Goal: Use online tool/utility: Utilize a website feature to perform a specific function

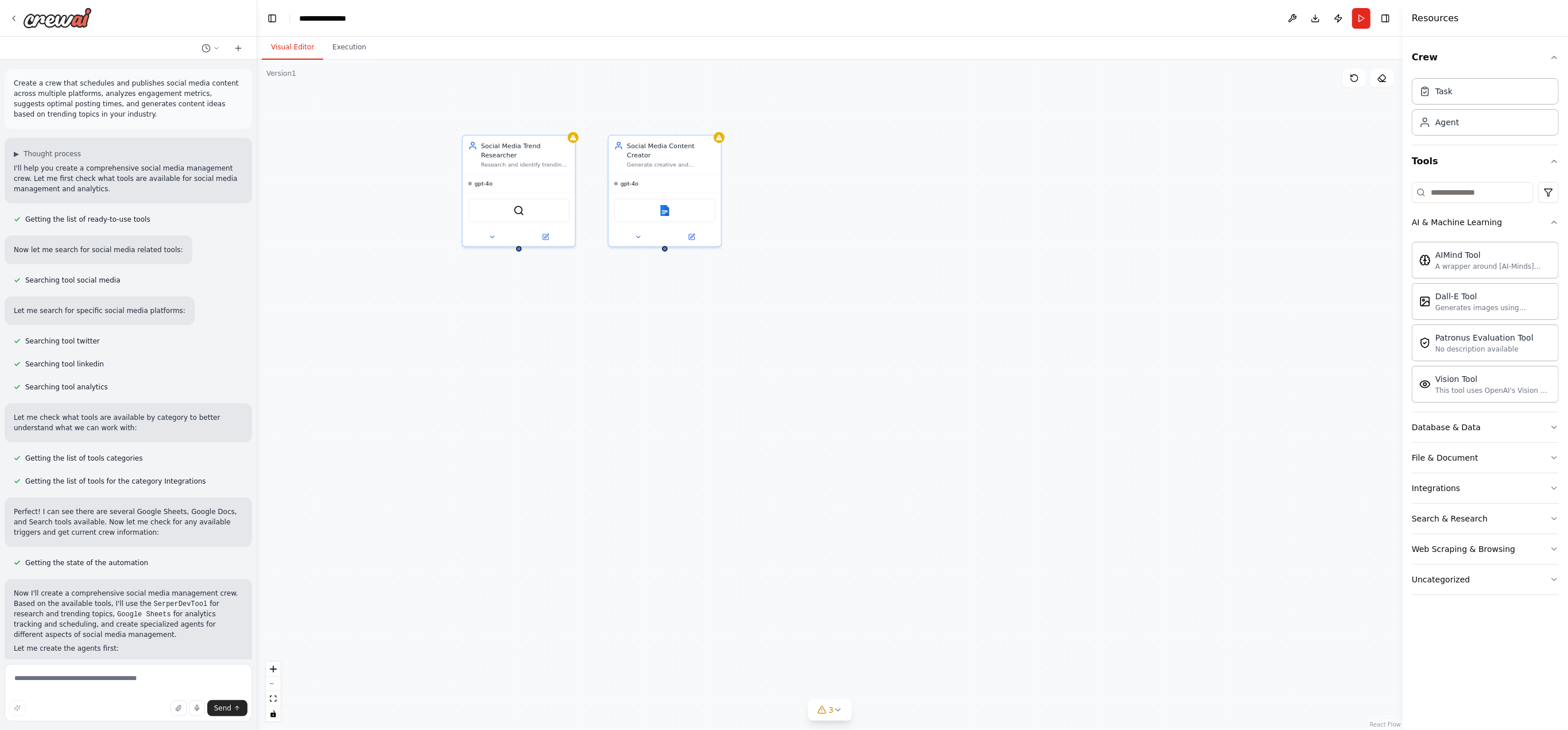
click at [735, 362] on div "Social Media Trend Researcher Research and identify trending topics, hashtags, …" at bounding box center [830, 394] width 1146 height 670
click at [493, 231] on icon at bounding box center [493, 235] width 8 height 8
click at [735, 362] on div "**********" at bounding box center [830, 394] width 1146 height 670
click at [76, 362] on textarea at bounding box center [128, 692] width 247 height 57
click at [73, 362] on textarea at bounding box center [128, 692] width 247 height 57
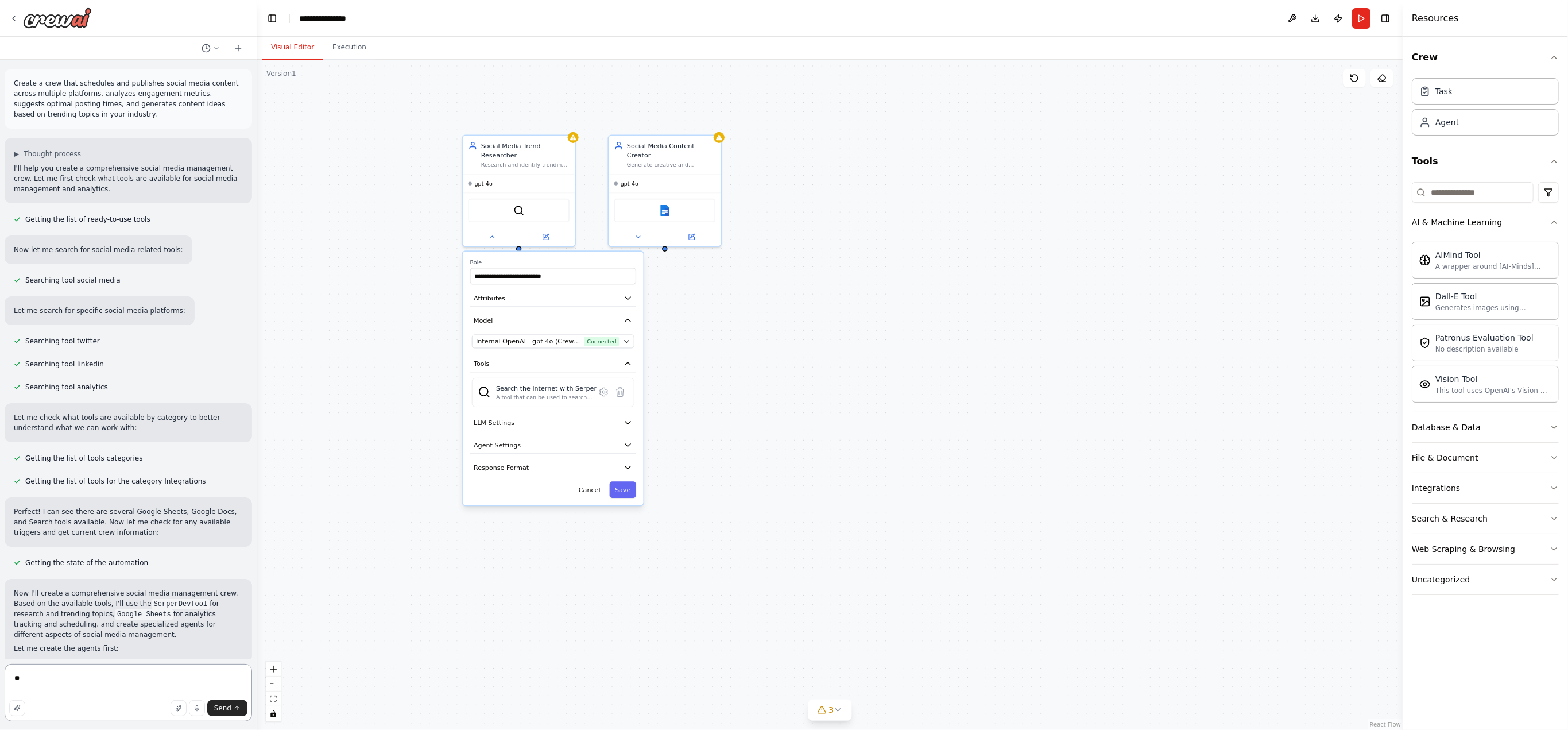
type textarea "*"
type textarea "**********"
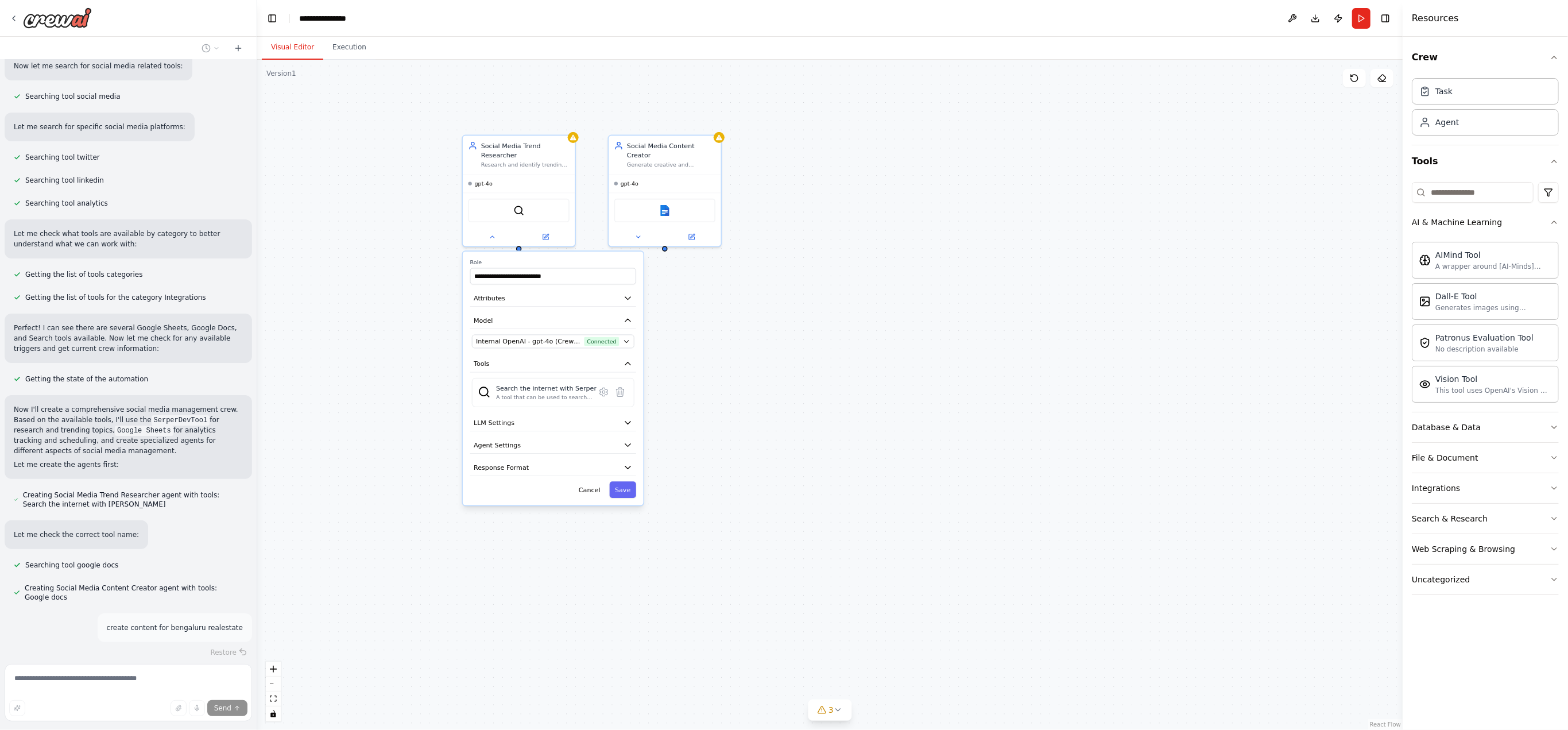
scroll to position [237, 0]
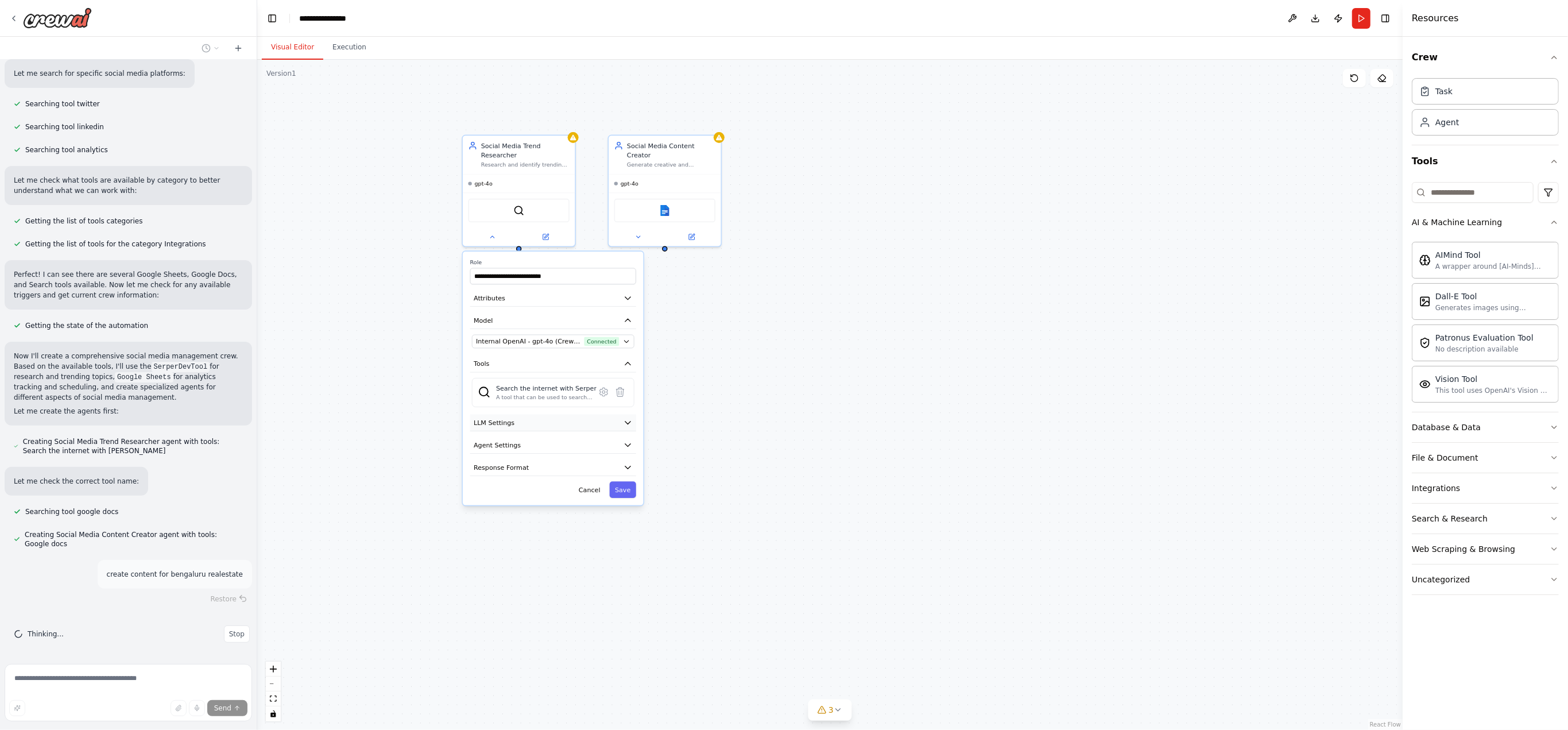
click at [612, 362] on button "LLM Settings" at bounding box center [553, 423] width 166 height 17
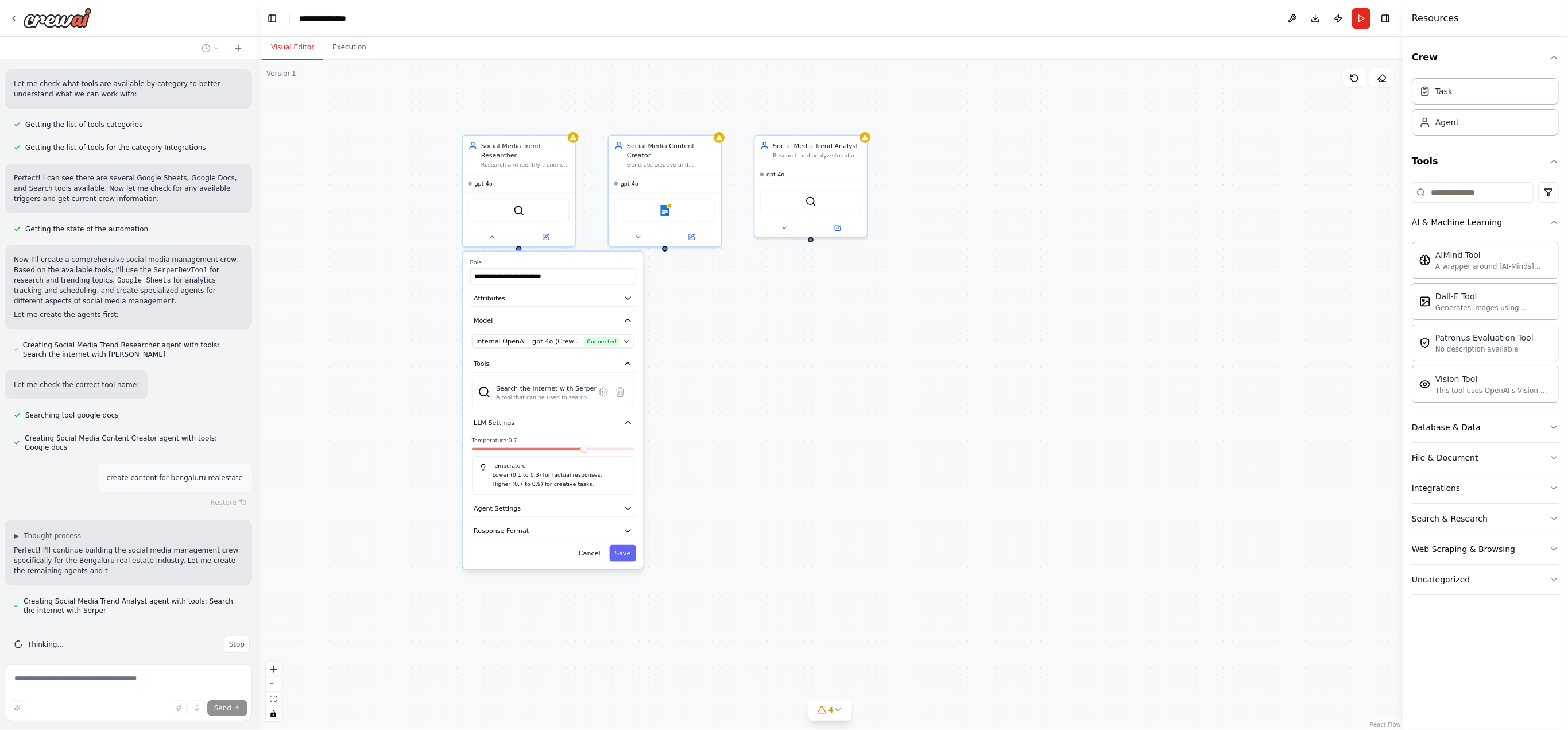
scroll to position [344, 0]
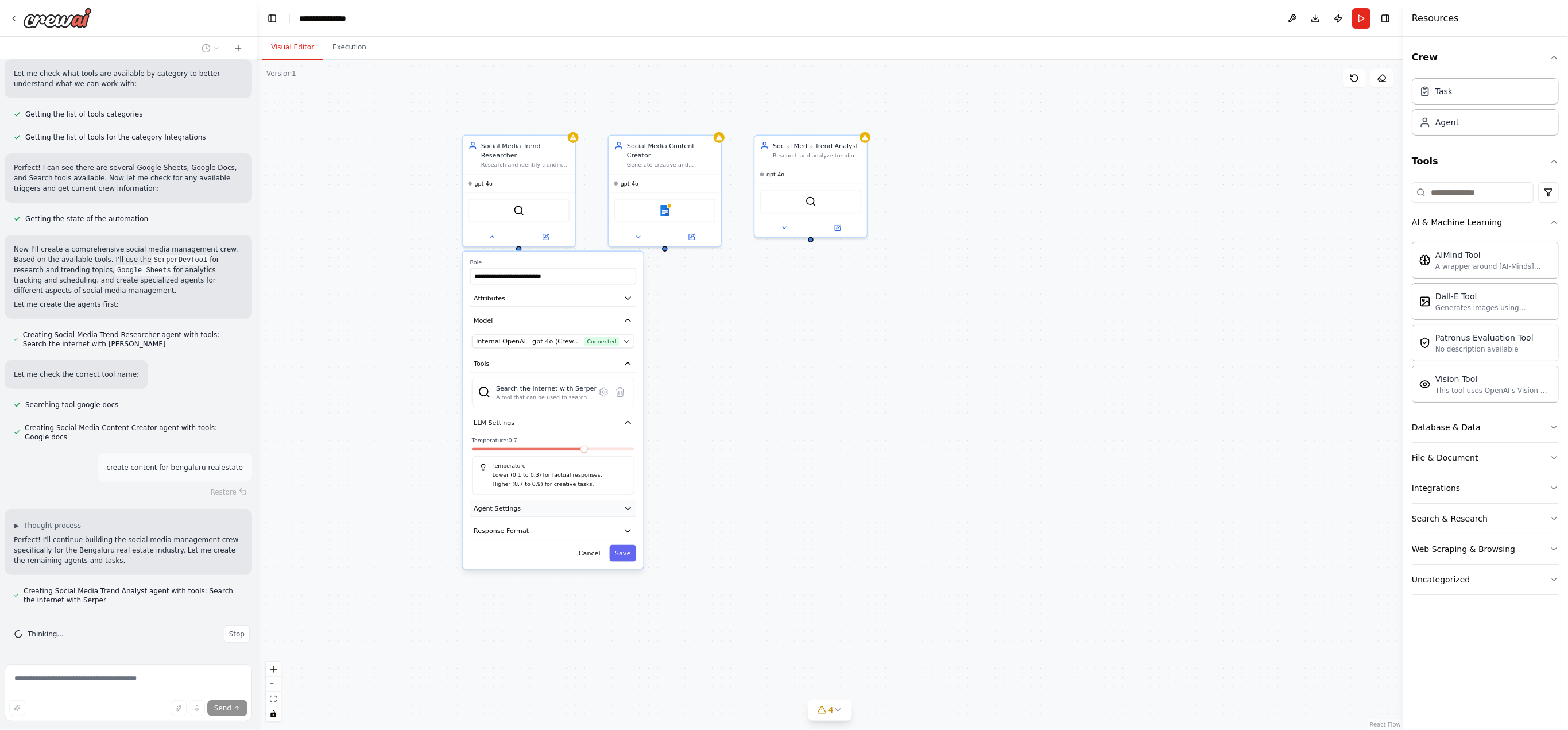
click at [622, 362] on button "Agent Settings" at bounding box center [553, 509] width 166 height 17
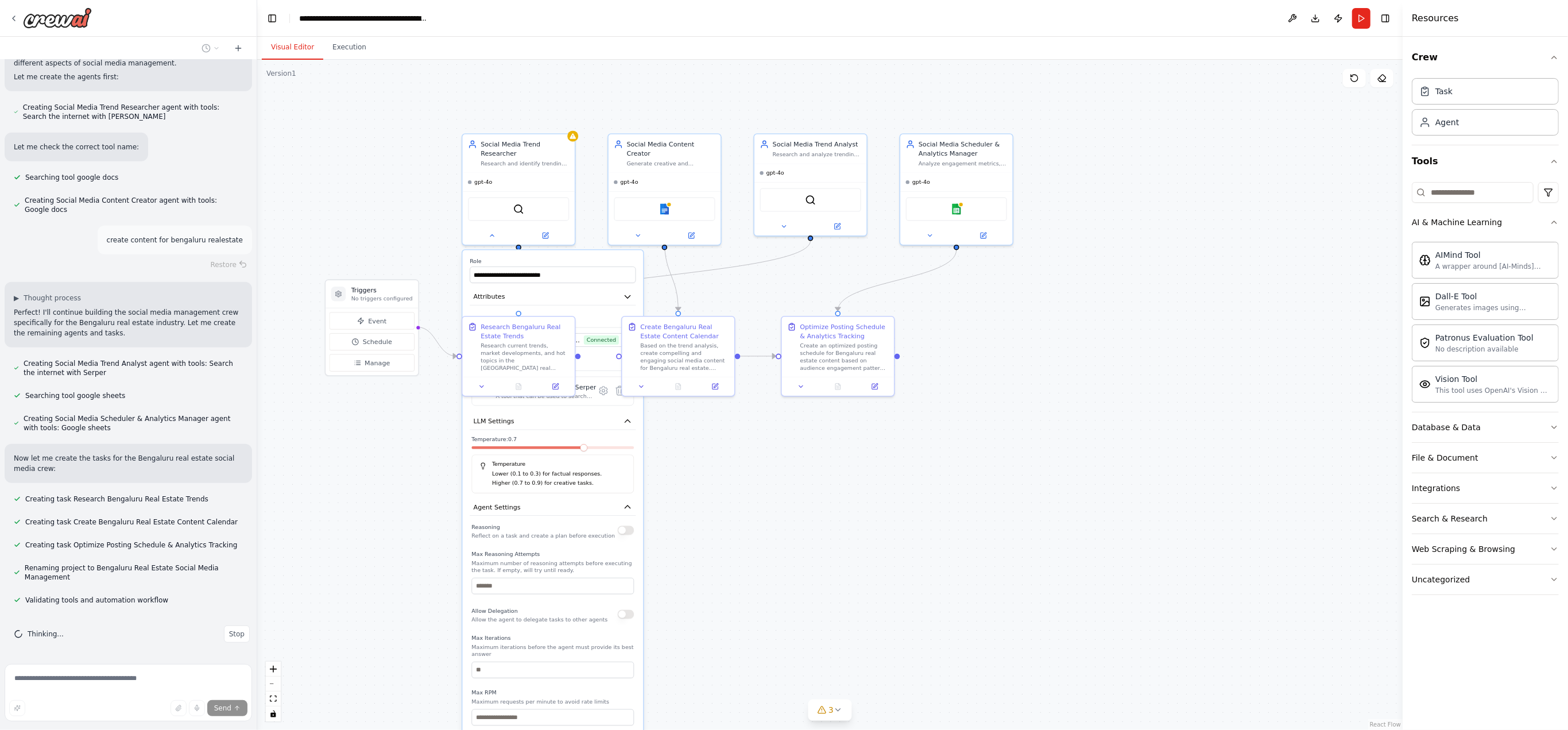
scroll to position [599, 0]
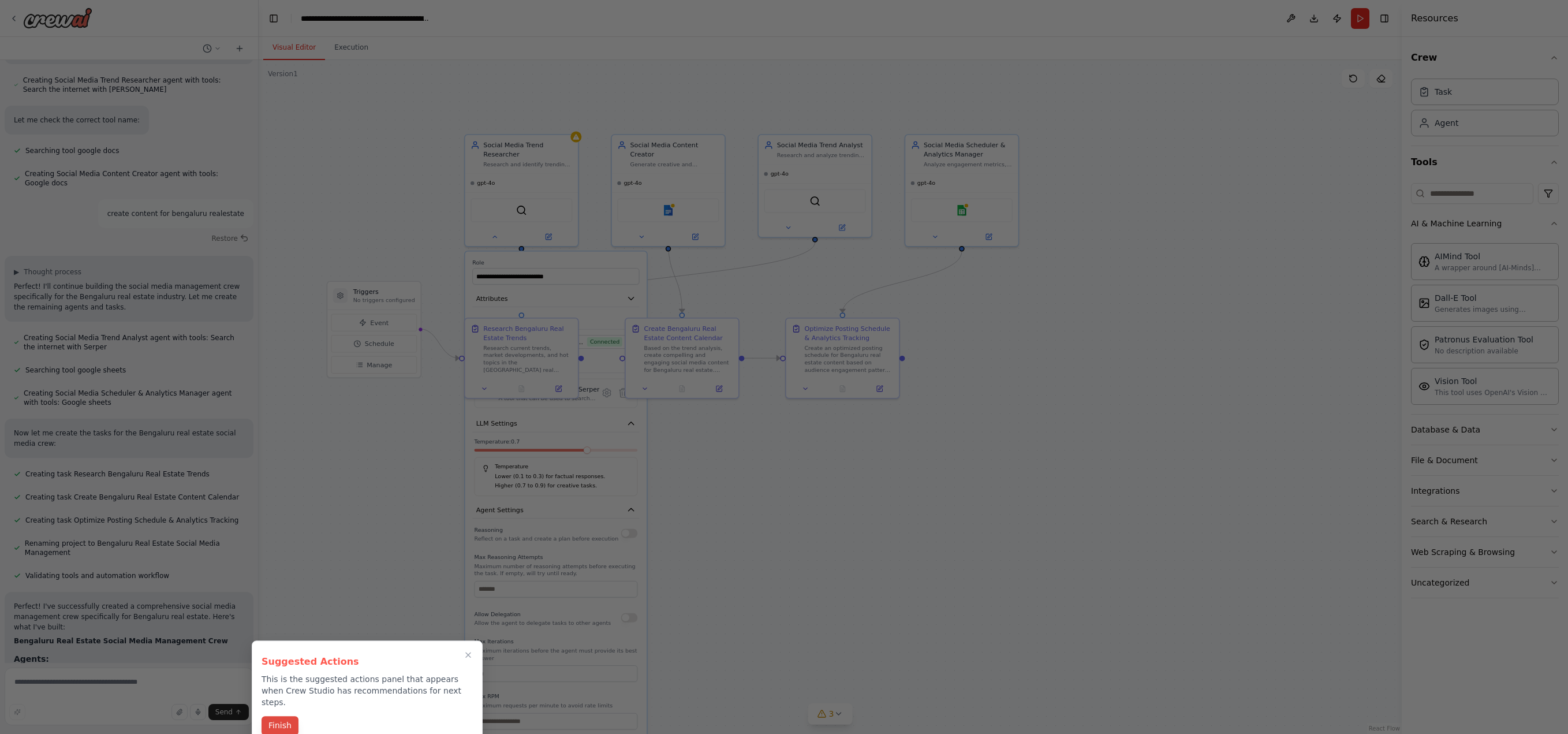
click at [282, 364] on button "Finish" at bounding box center [280, 725] width 37 height 19
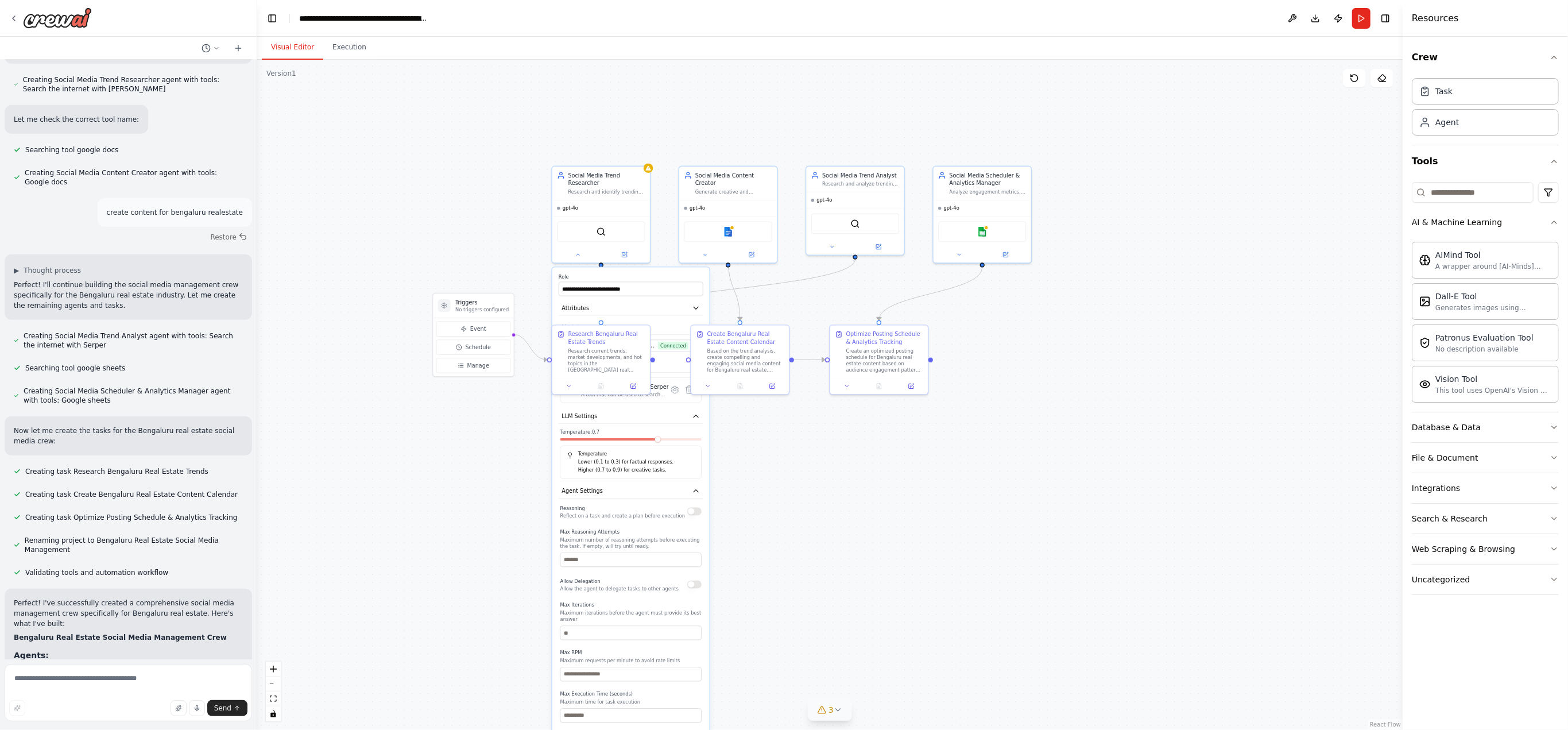
click at [735, 362] on button "3" at bounding box center [829, 710] width 44 height 22
click at [582, 224] on div "SerperDevTool" at bounding box center [601, 230] width 89 height 21
click at [601, 225] on img at bounding box center [601, 230] width 10 height 10
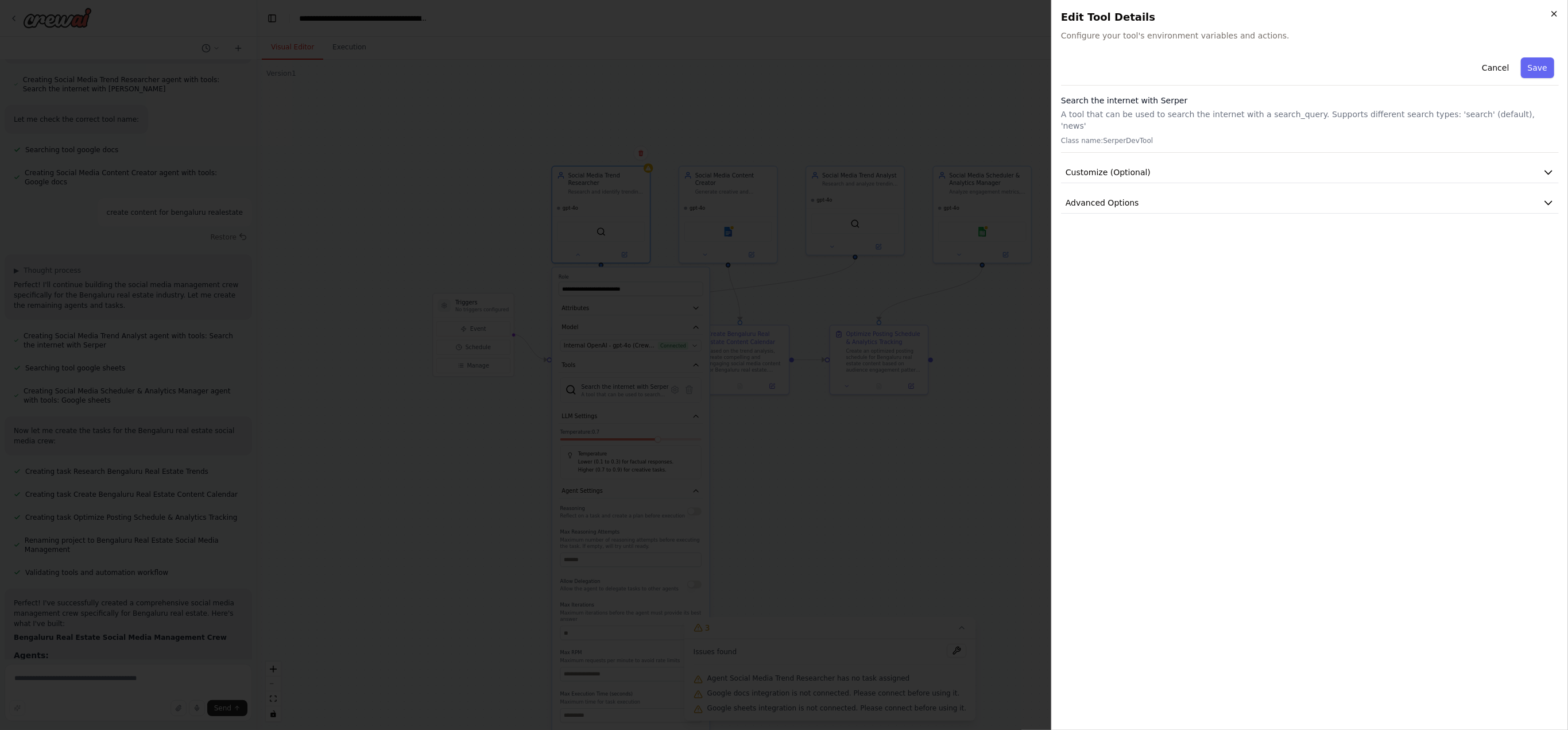
click at [735, 15] on icon "button" at bounding box center [1555, 14] width 9 height 9
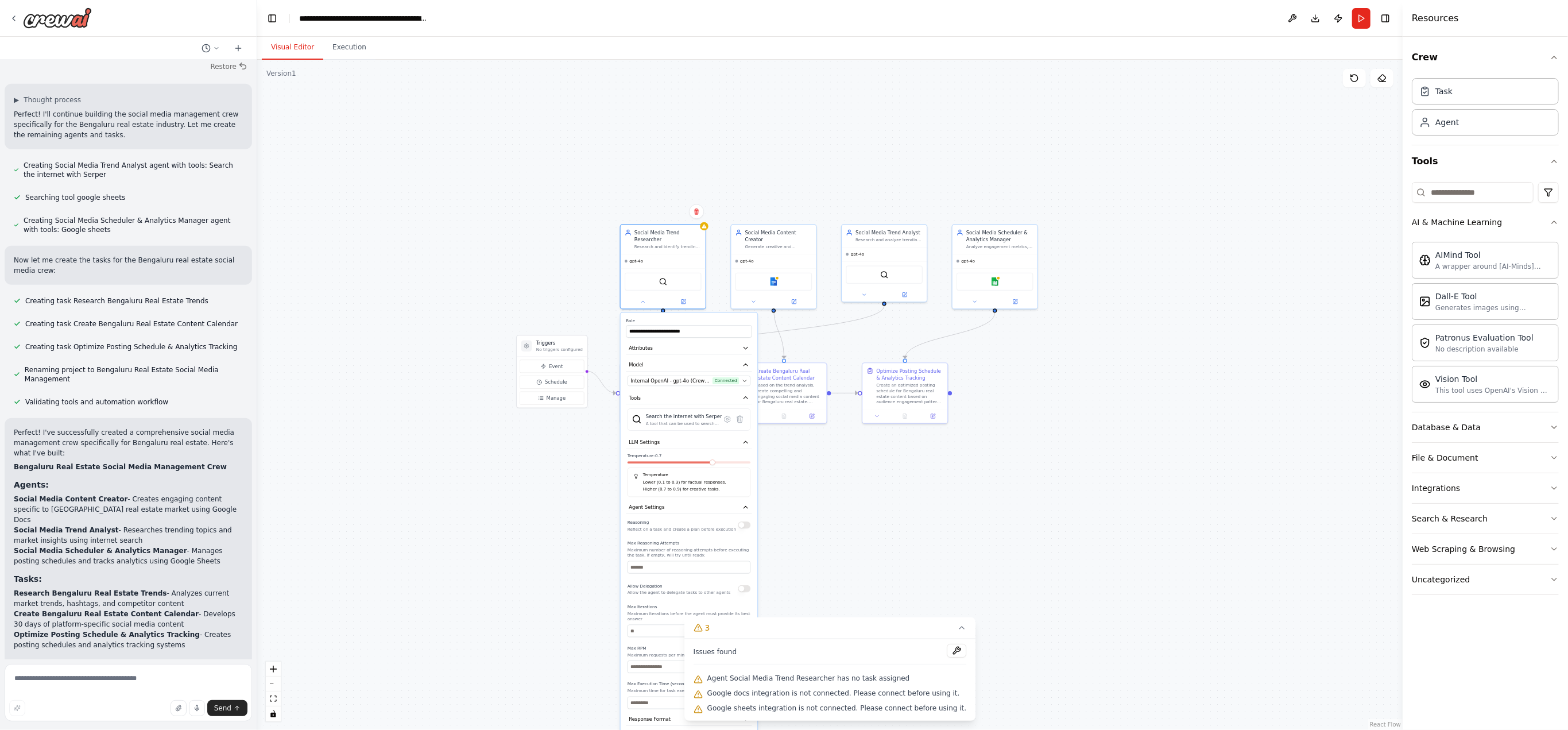
scroll to position [771, 0]
click at [637, 296] on button at bounding box center [643, 300] width 39 height 8
click at [694, 215] on icon at bounding box center [696, 211] width 7 height 7
click at [665, 210] on button "Confirm" at bounding box center [664, 211] width 41 height 14
click at [735, 362] on button at bounding box center [956, 665] width 19 height 14
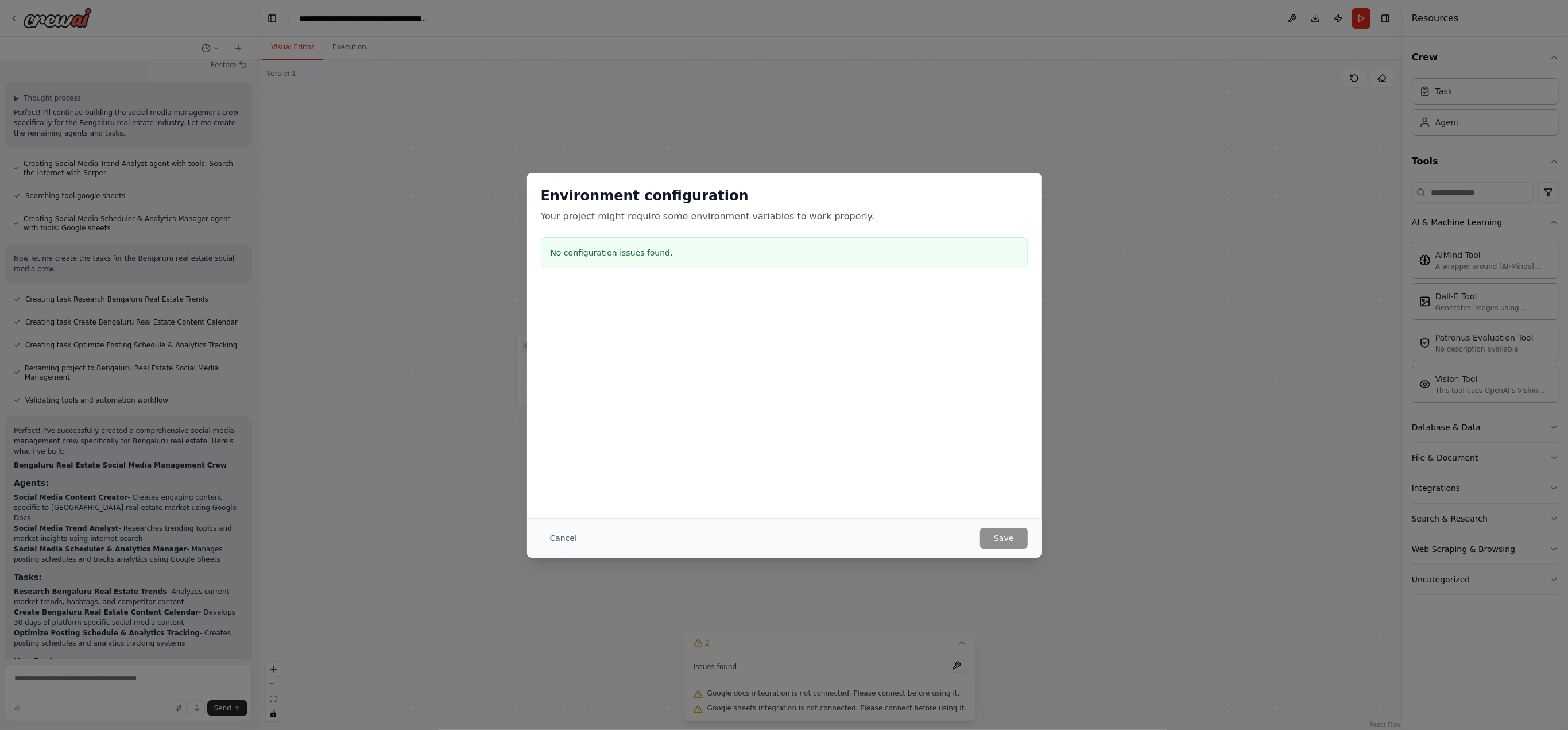
drag, startPoint x: 604, startPoint y: 245, endPoint x: 606, endPoint y: 252, distance: 7.3
click at [604, 247] on div "No configuration issues found." at bounding box center [785, 253] width 487 height 31
click at [563, 362] on button "Cancel" at bounding box center [564, 538] width 45 height 21
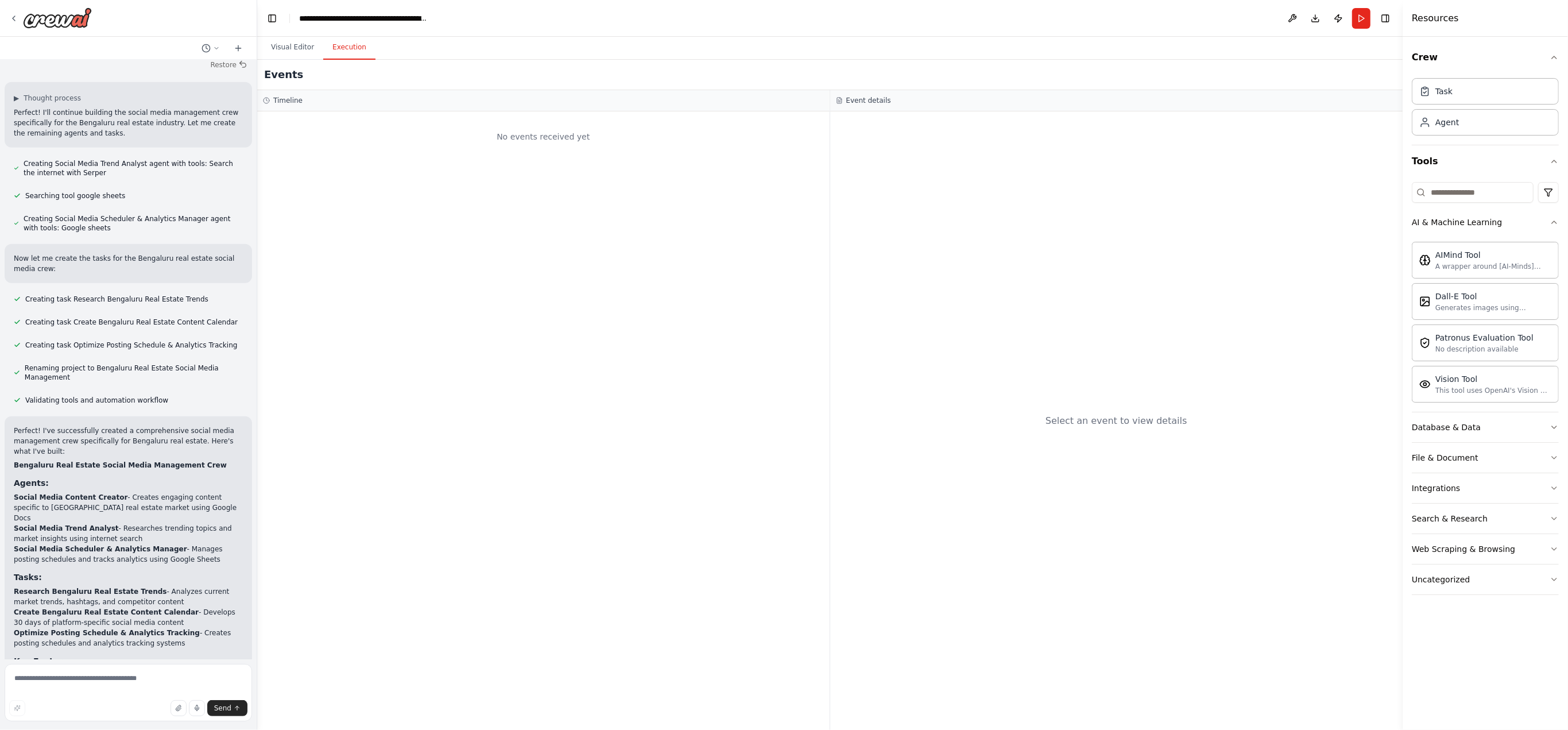
click at [350, 52] on button "Execution" at bounding box center [349, 47] width 52 height 24
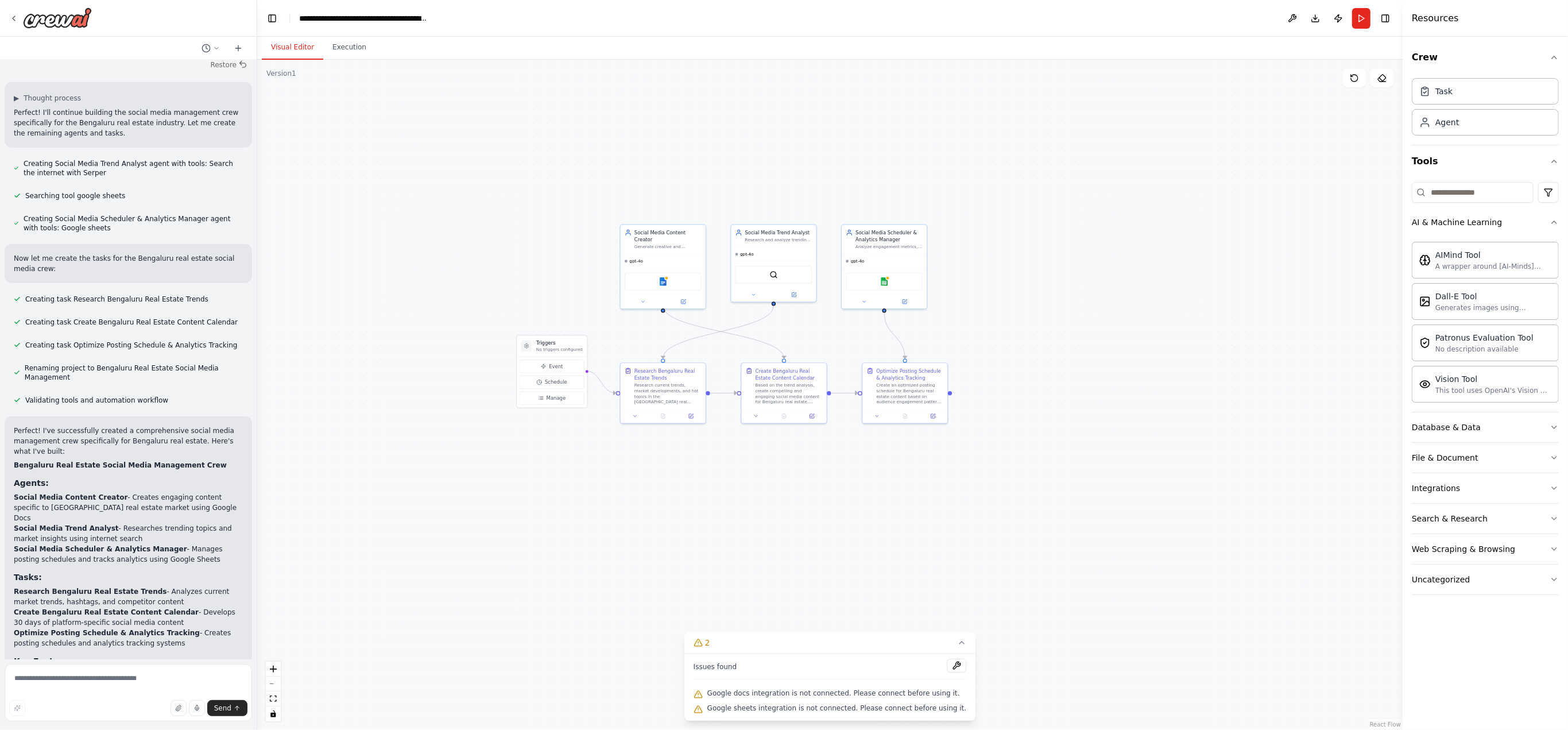
click at [274, 50] on button "Visual Editor" at bounding box center [293, 47] width 62 height 24
click at [547, 362] on span "Schedule" at bounding box center [556, 382] width 22 height 7
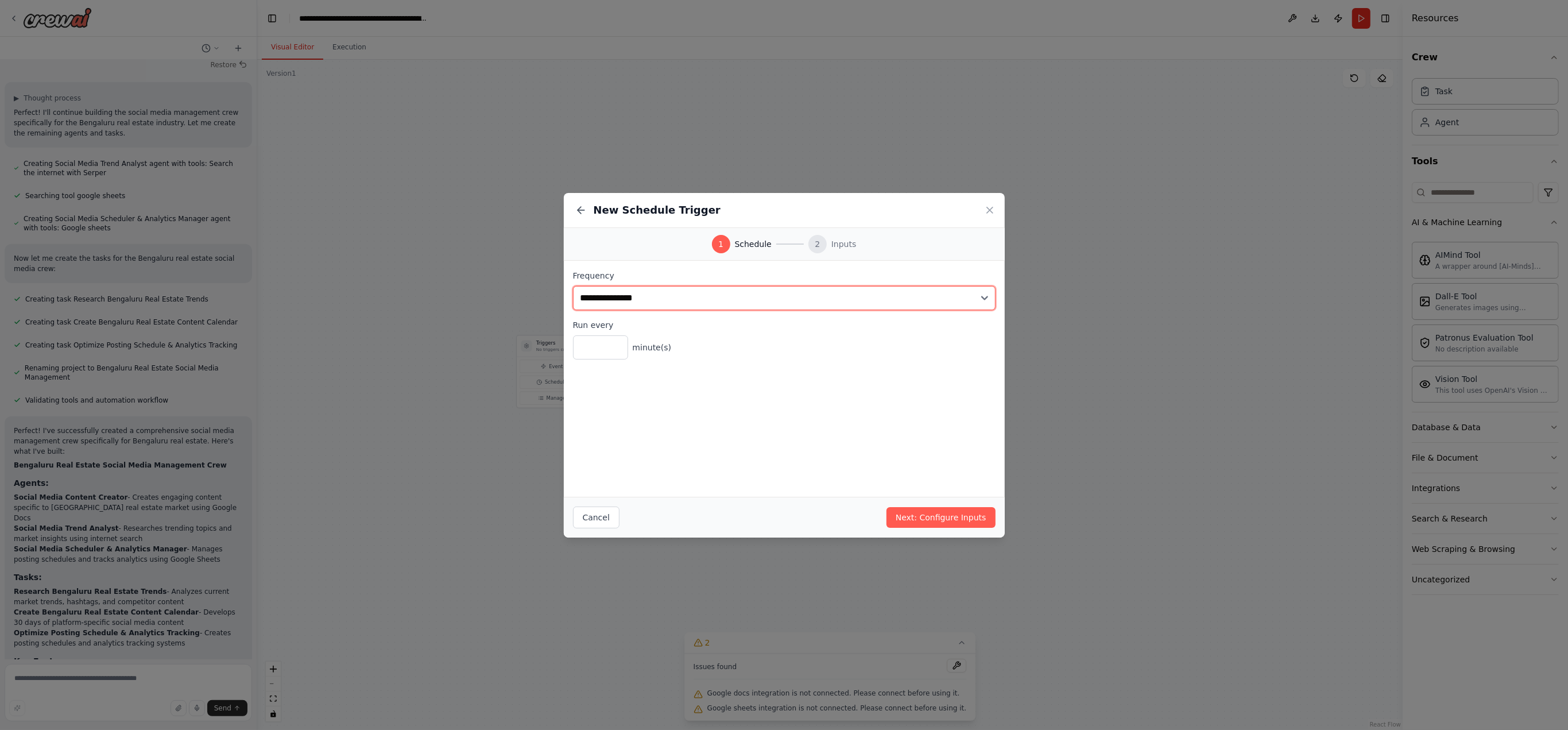
click at [735, 299] on select "**********" at bounding box center [784, 298] width 422 height 24
select select "*****"
click at [573, 286] on select "**********" at bounding box center [784, 298] width 422 height 24
click at [735, 362] on button "Next: Configure Inputs" at bounding box center [941, 517] width 109 height 21
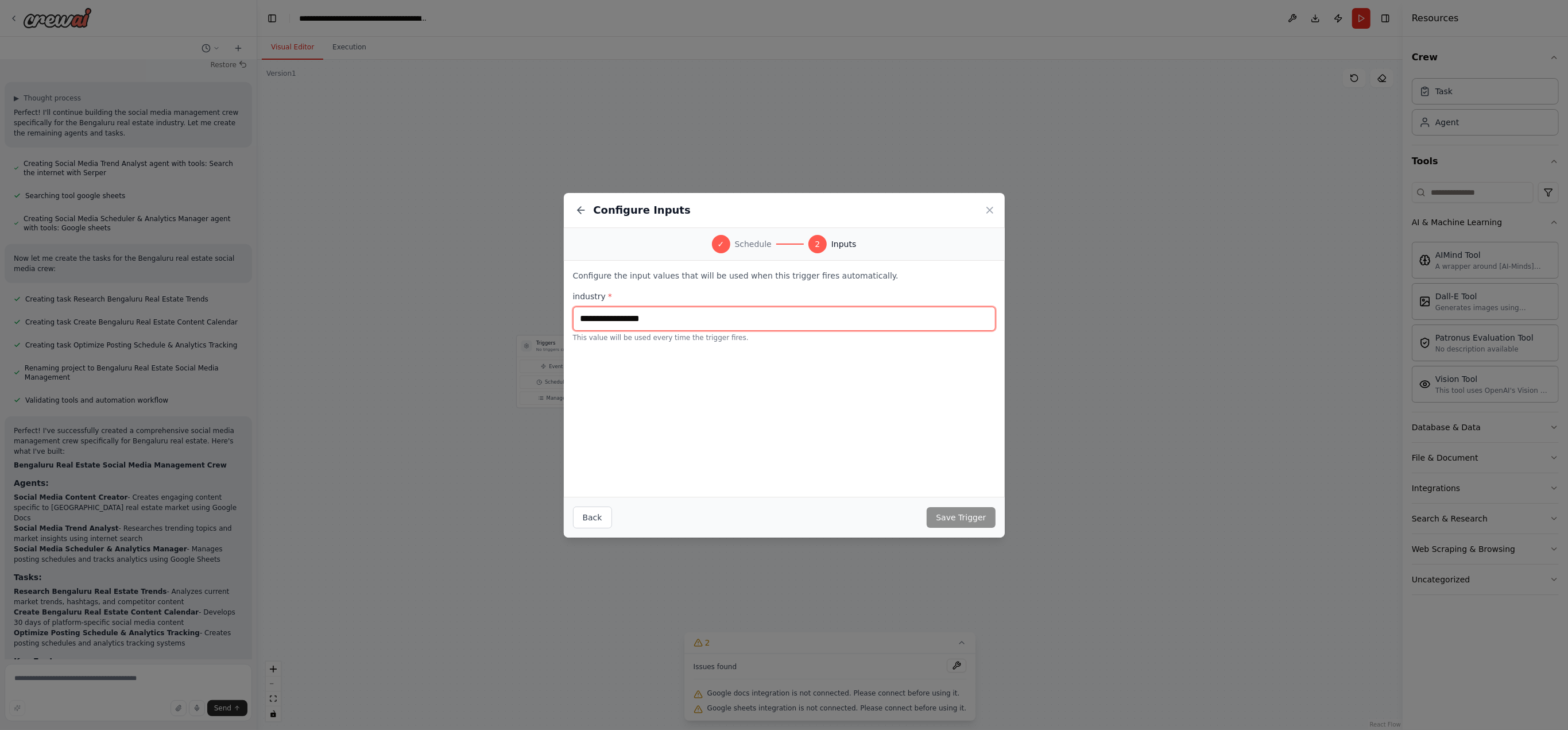
click at [707, 321] on input "text" at bounding box center [784, 318] width 422 height 24
type input "**********"
click at [735, 362] on button "Save Trigger" at bounding box center [961, 517] width 69 height 21
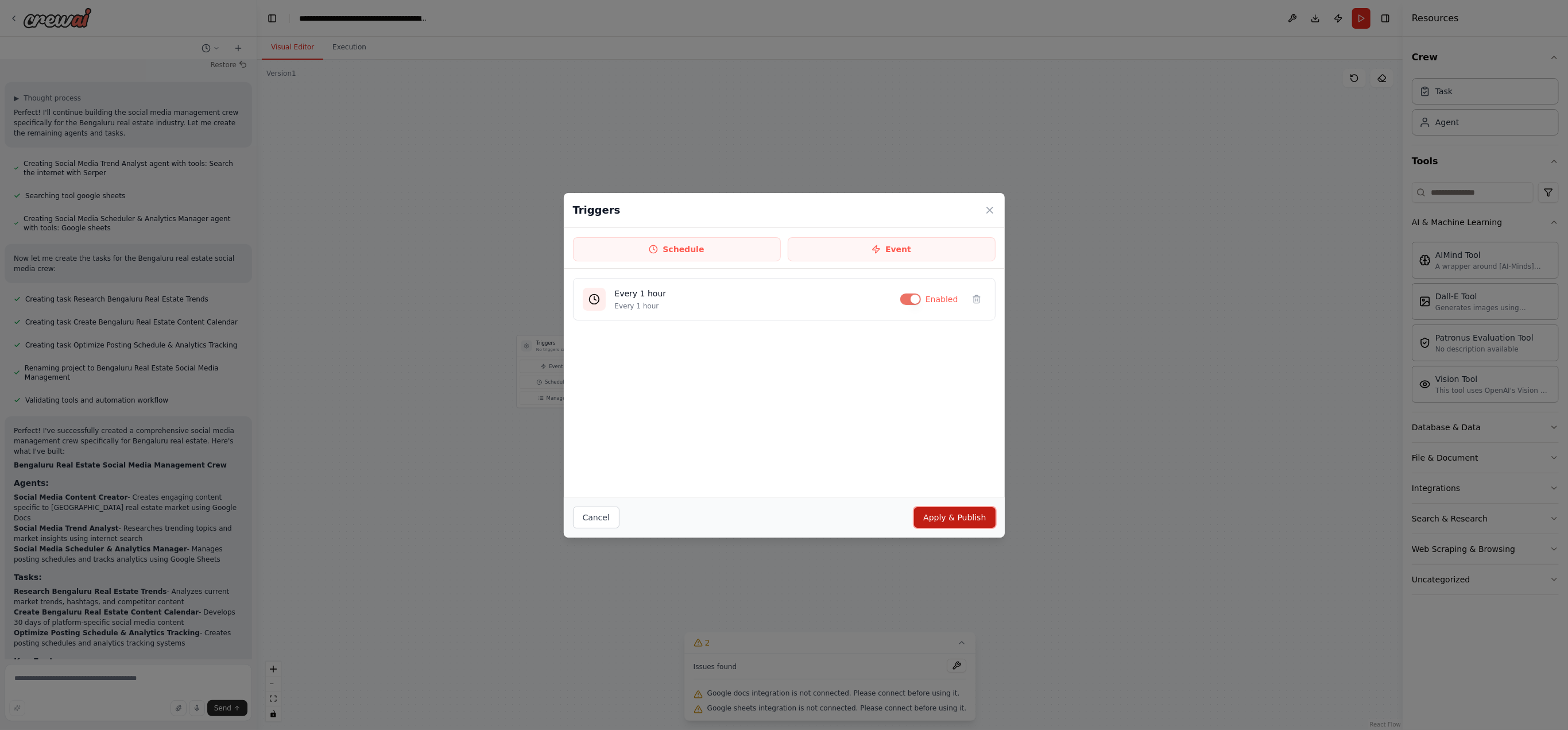
click at [735, 362] on button "Apply & Publish" at bounding box center [954, 517] width 81 height 21
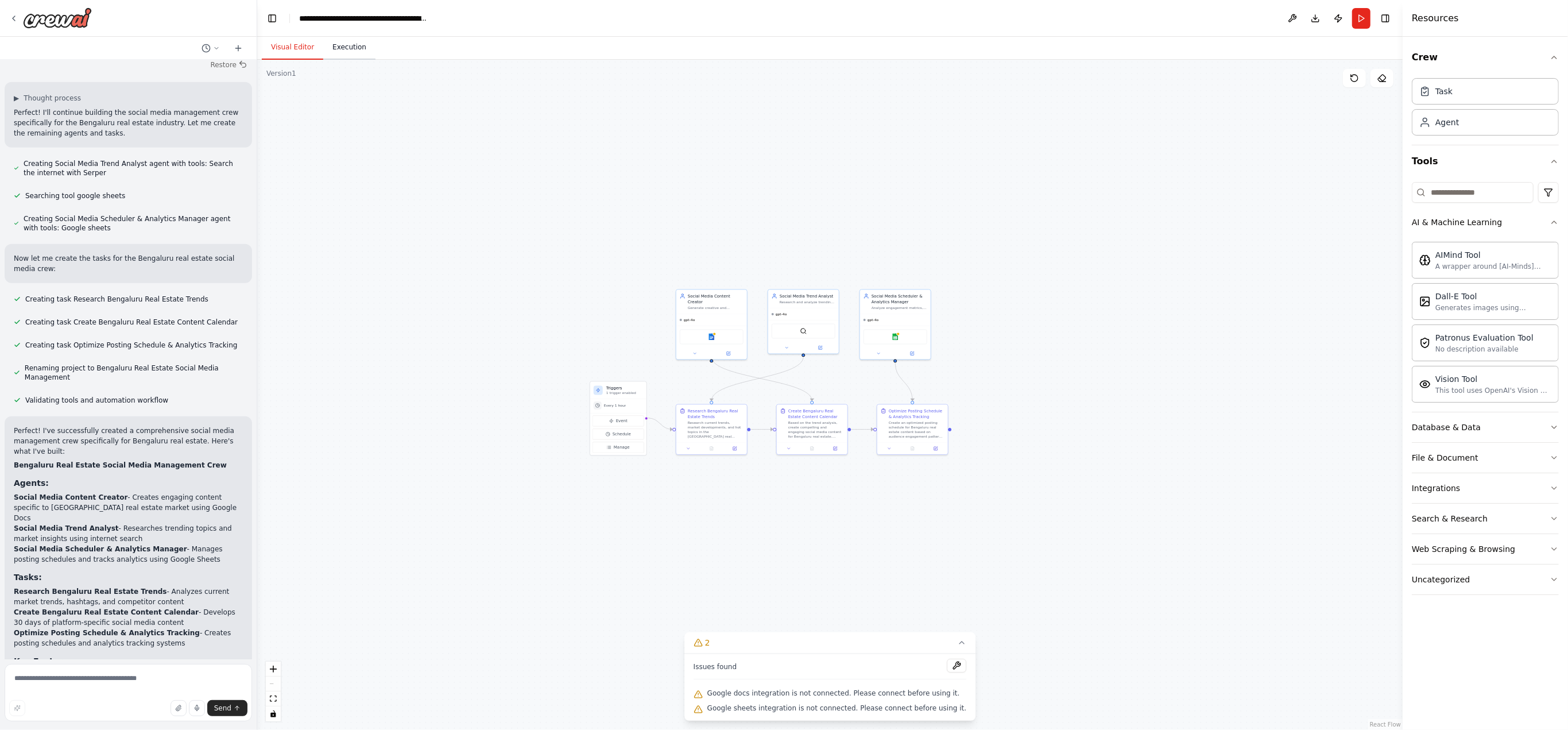
click at [343, 51] on button "Execution" at bounding box center [349, 47] width 52 height 24
click at [279, 40] on button "Visual Editor" at bounding box center [293, 47] width 62 height 24
click at [735, 19] on button "Run" at bounding box center [1361, 18] width 19 height 21
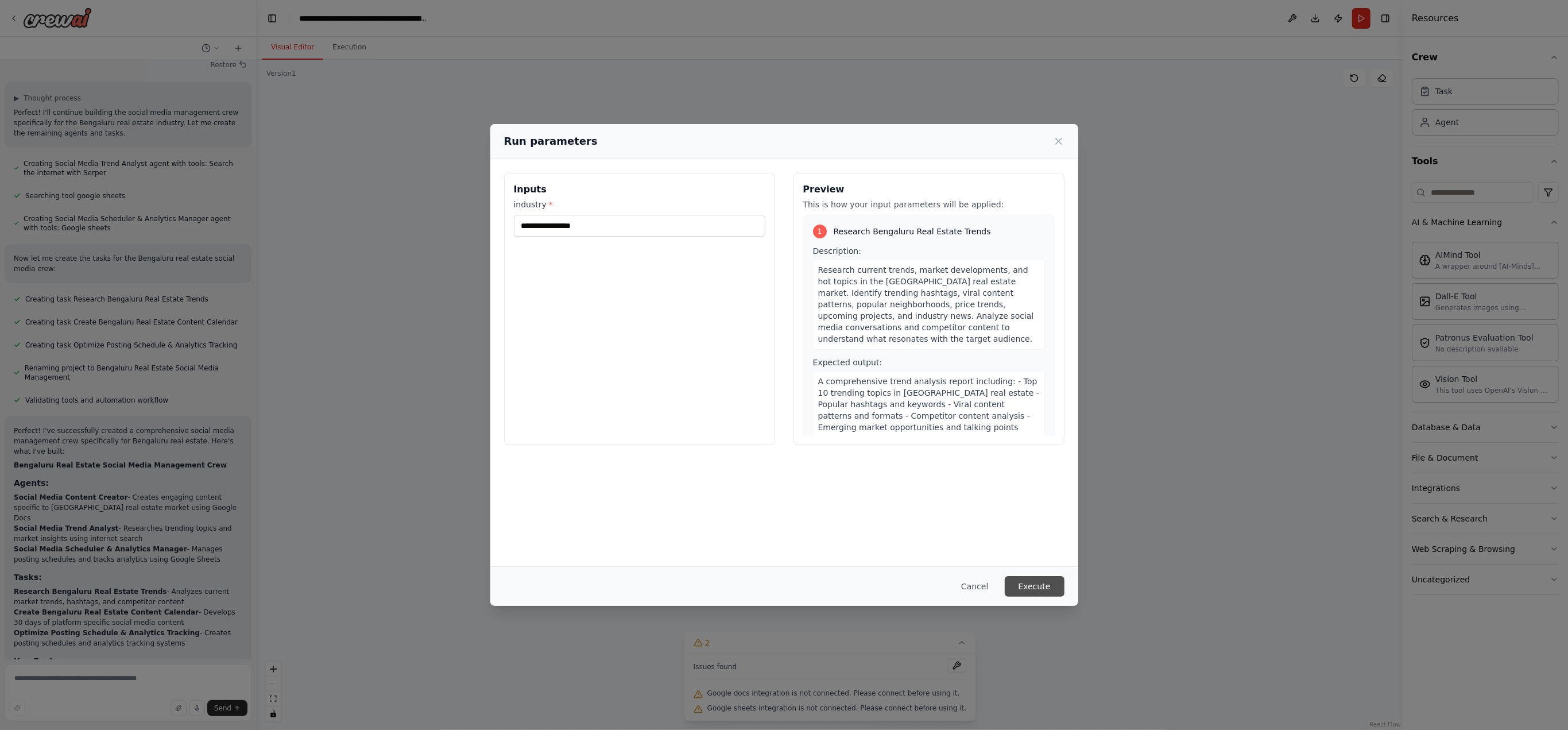
click at [735, 362] on button "Execute" at bounding box center [1035, 586] width 59 height 21
click at [564, 228] on input "industry *" at bounding box center [640, 226] width 251 height 22
type input "**********"
click at [735, 362] on button "Execute" at bounding box center [1035, 586] width 59 height 21
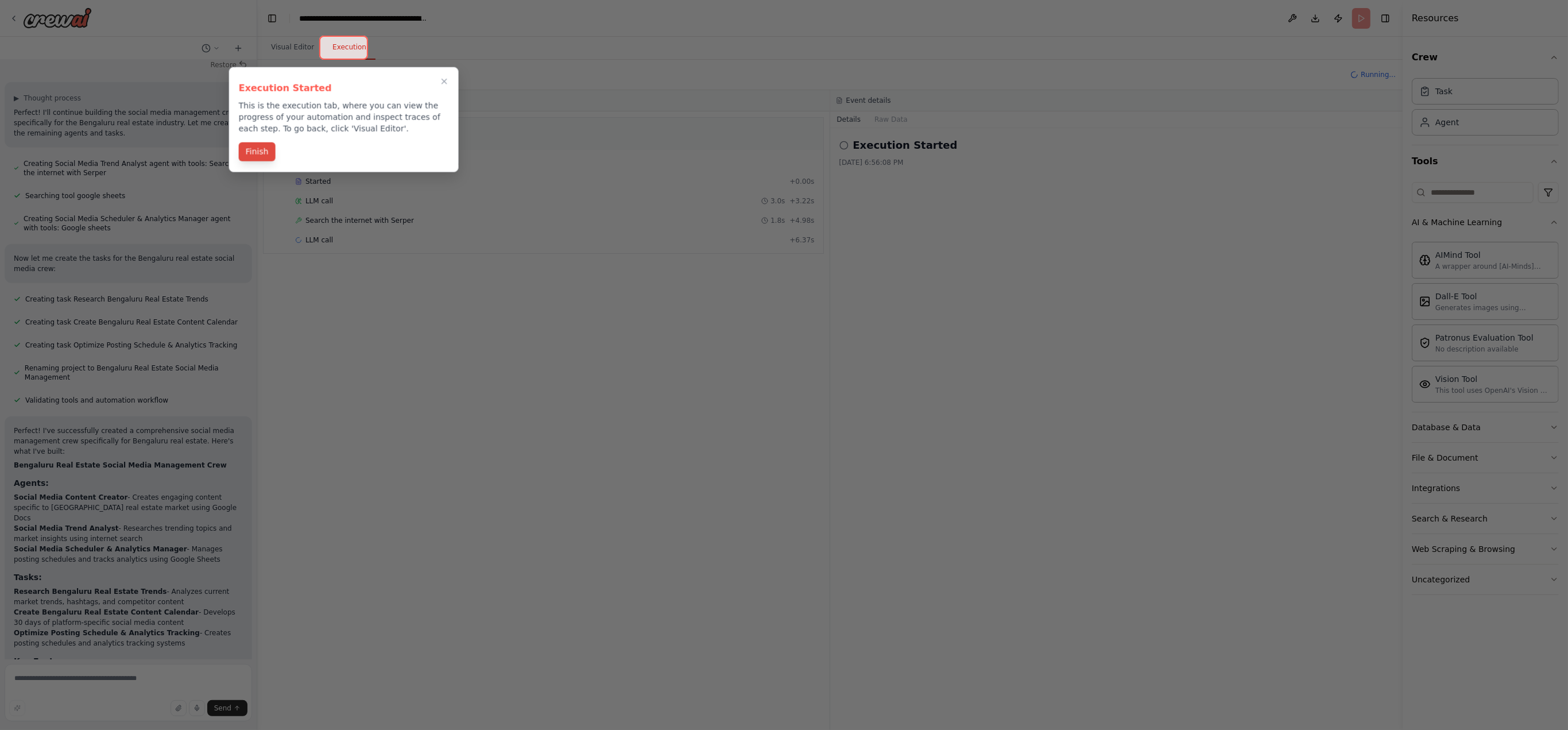
click at [256, 145] on button "Finish" at bounding box center [257, 152] width 37 height 19
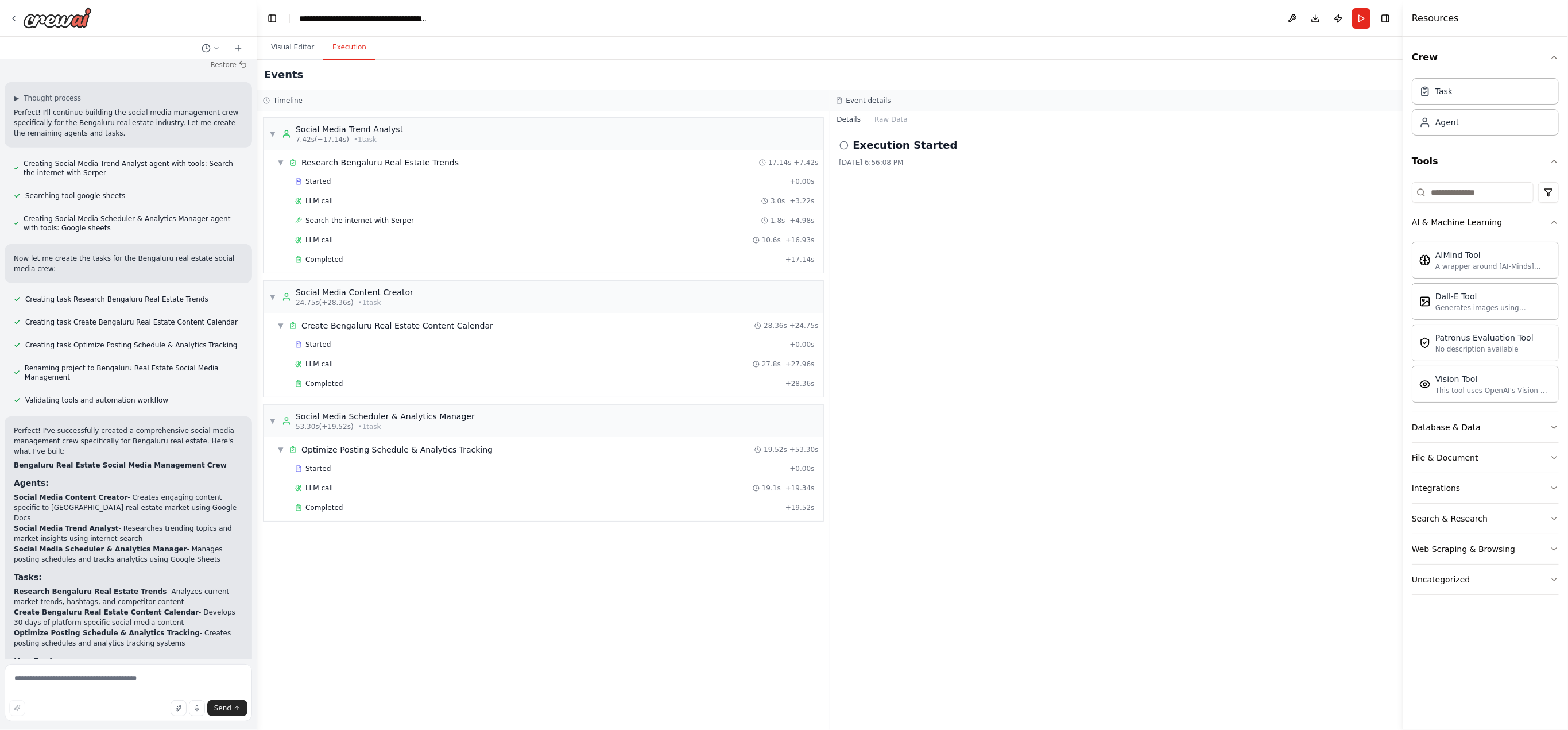
click at [735, 148] on circle at bounding box center [844, 145] width 8 height 8
click at [289, 52] on button "Visual Editor" at bounding box center [293, 47] width 62 height 24
click at [348, 51] on button "Execution" at bounding box center [349, 47] width 52 height 24
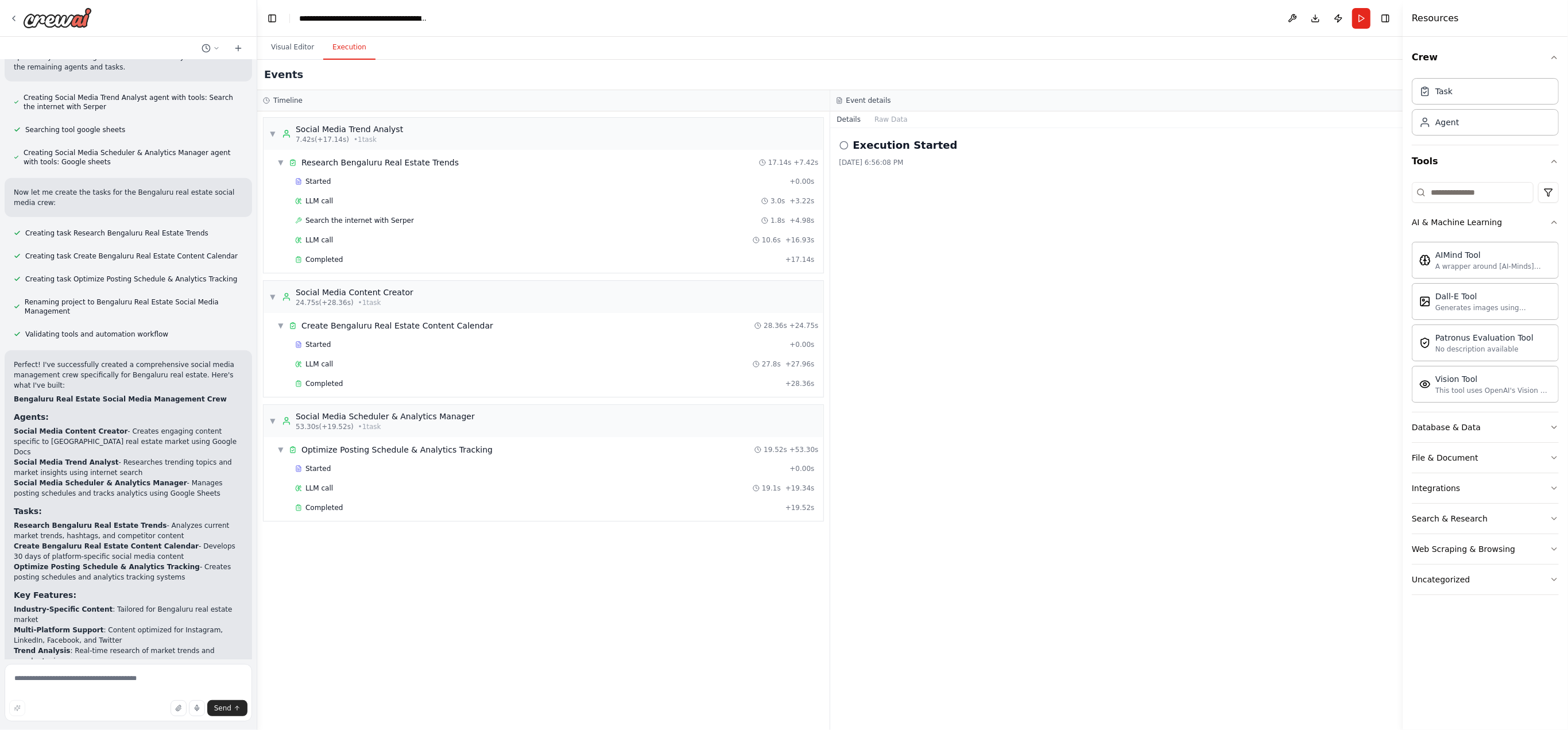
scroll to position [886, 0]
